Goal: Information Seeking & Learning: Learn about a topic

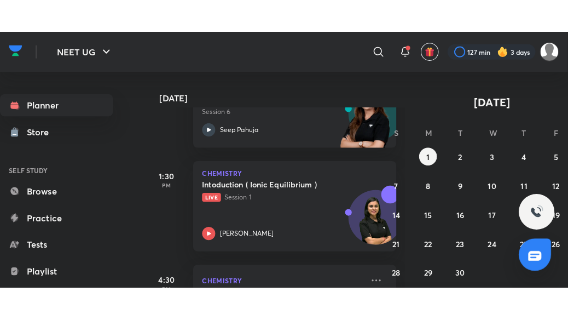
scroll to position [411, 0]
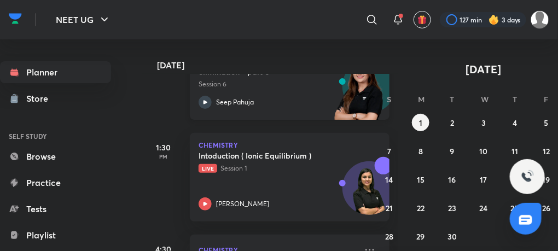
click at [203, 100] on icon at bounding box center [205, 102] width 13 height 13
